Goal: Navigation & Orientation: Go to known website

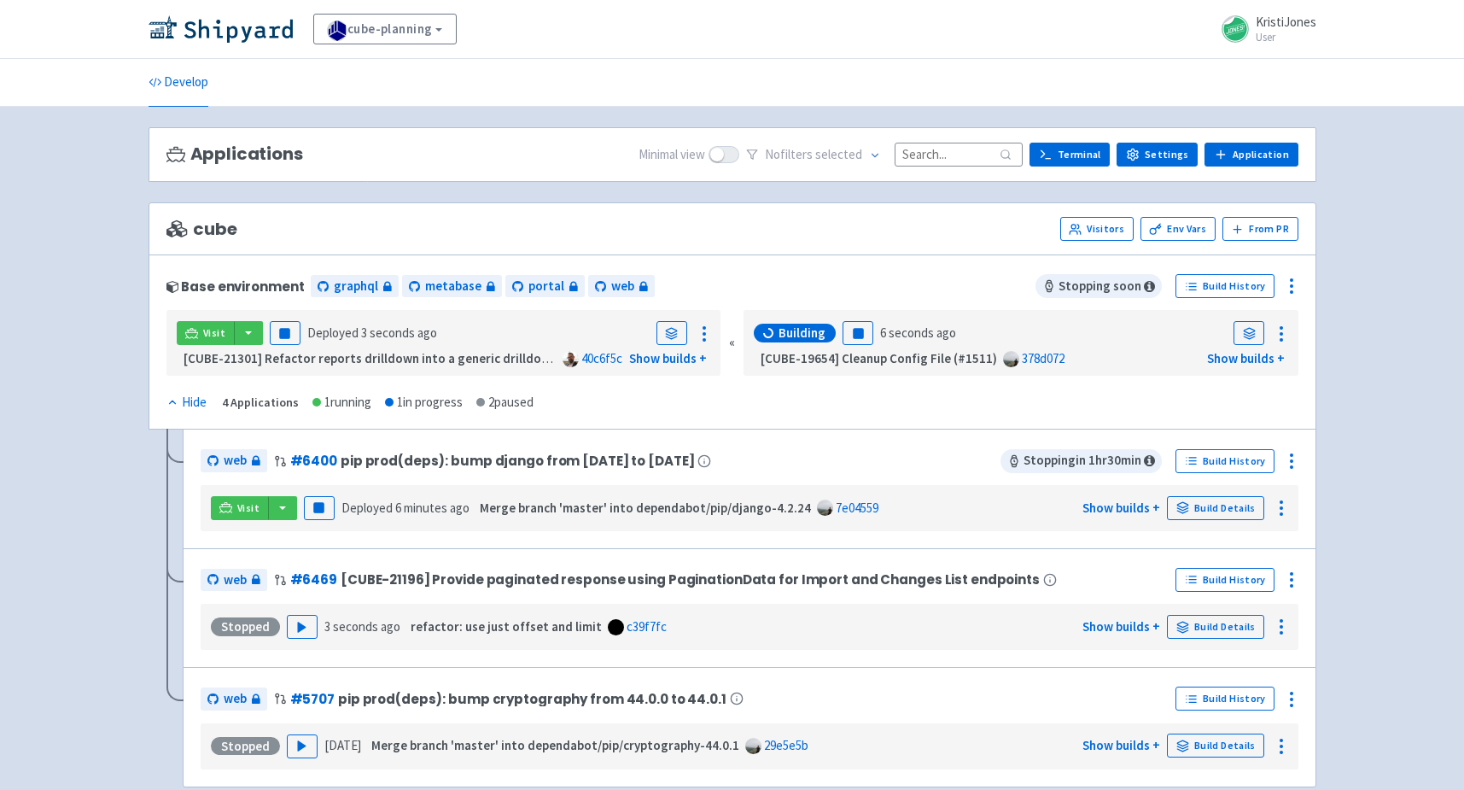
scroll to position [103, 0]
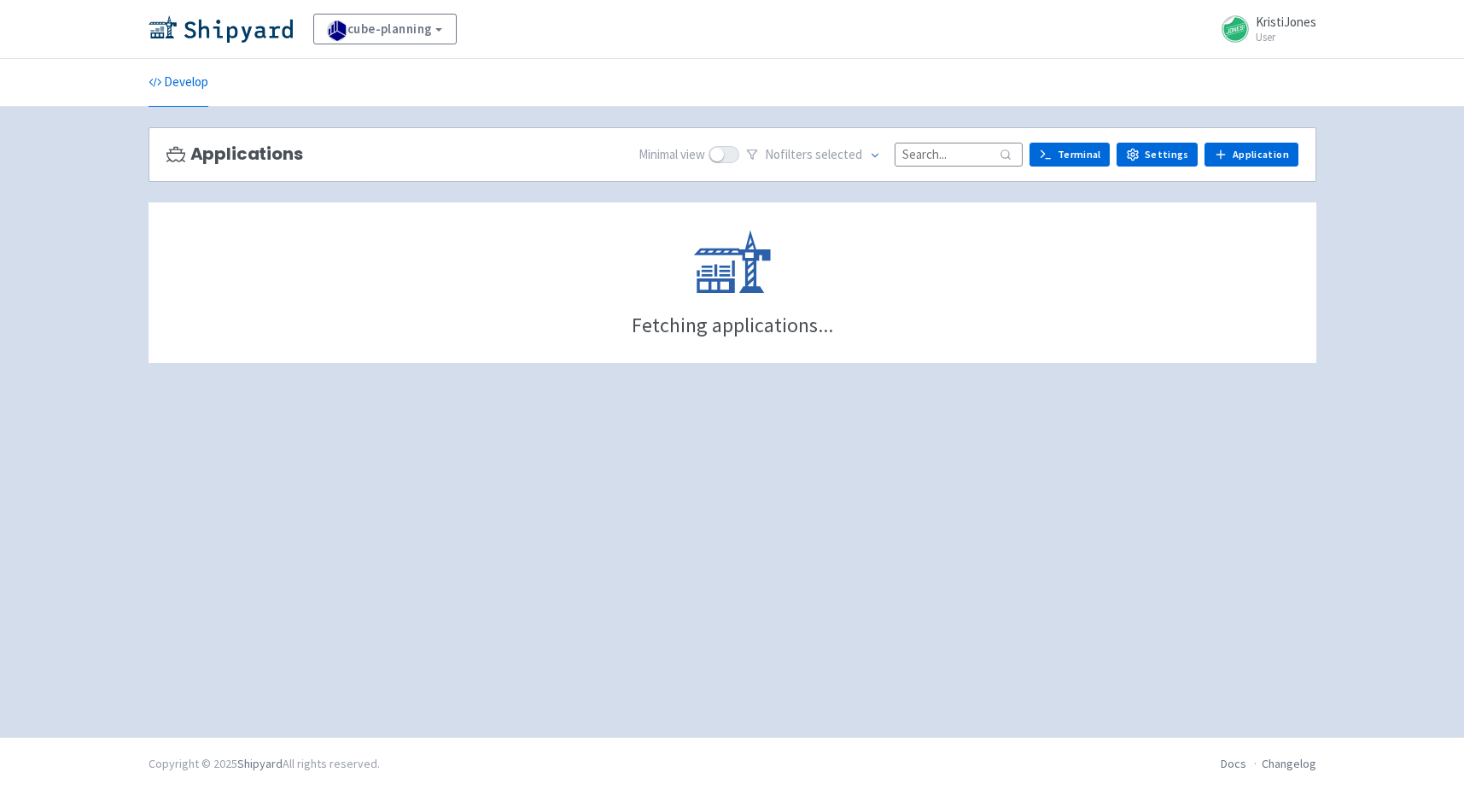
scroll to position [103, 0]
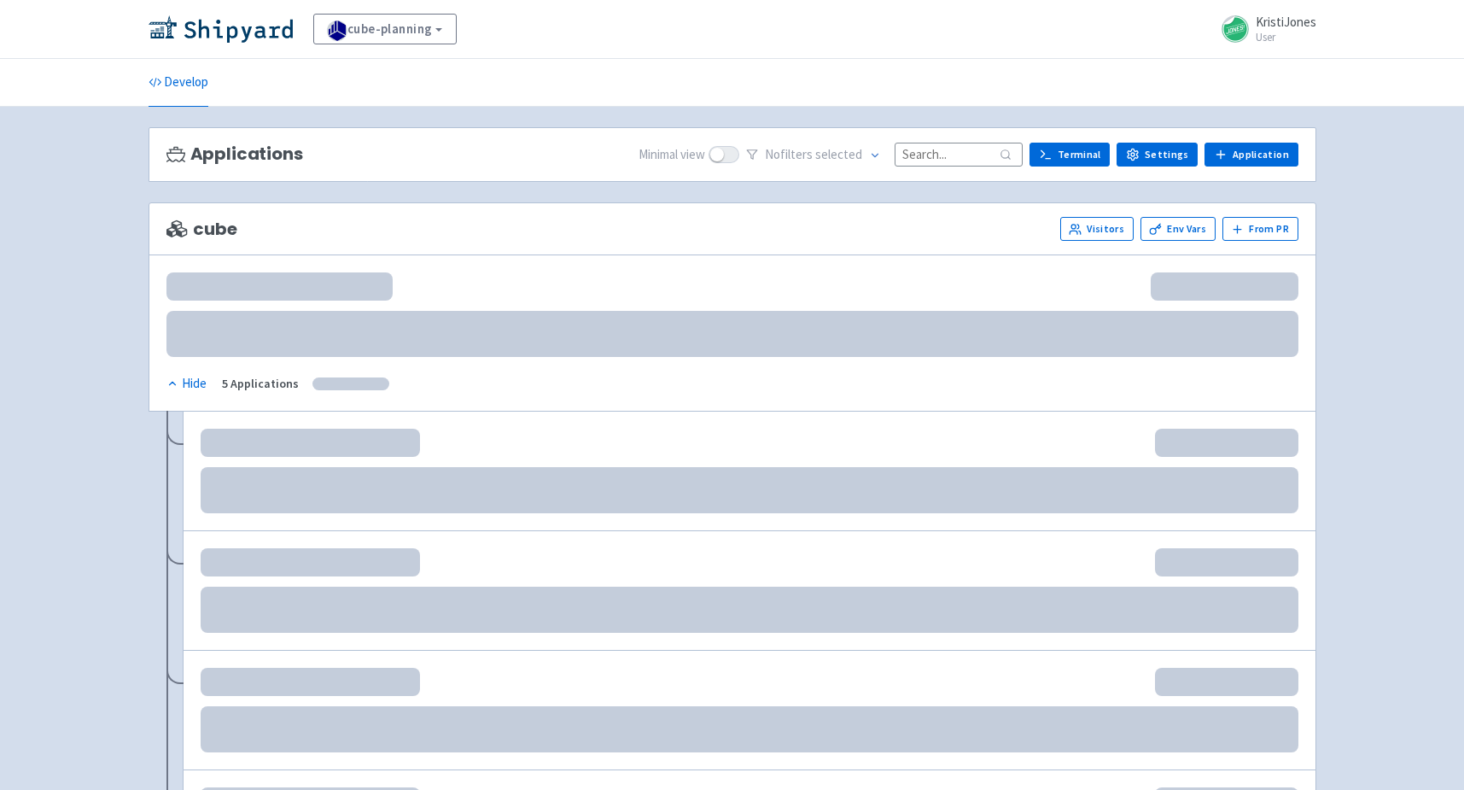
scroll to position [103, 0]
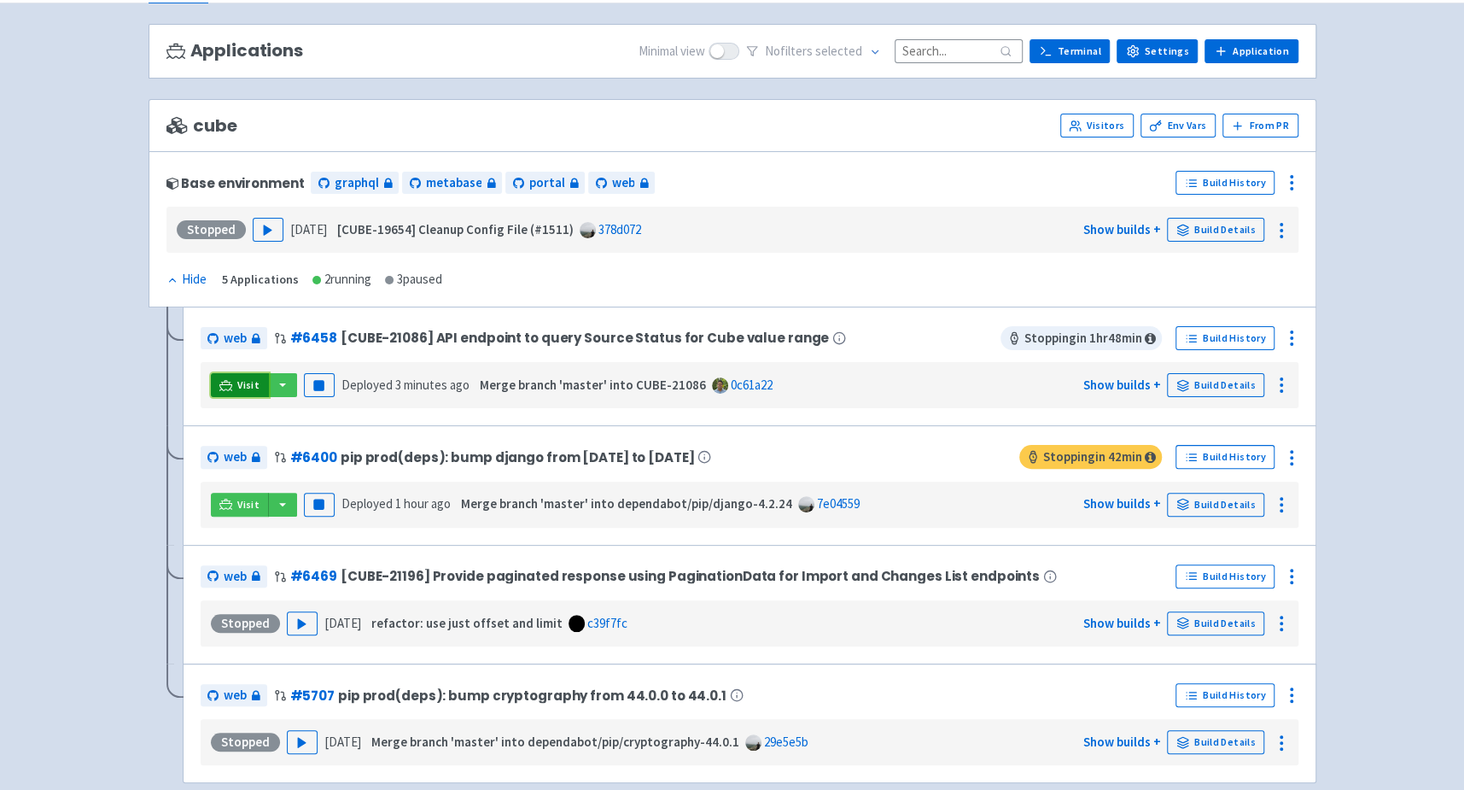
click at [243, 385] on span "Visit" at bounding box center [248, 385] width 22 height 14
